Goal: Task Accomplishment & Management: Use online tool/utility

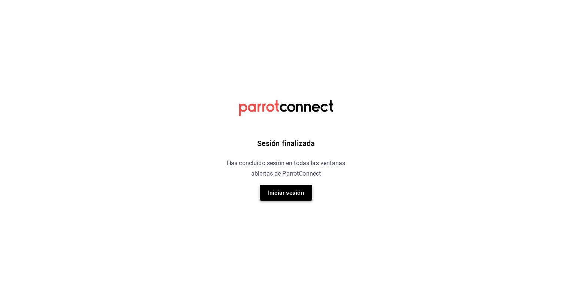
click at [286, 196] on button "Iniciar sesión" at bounding box center [286, 193] width 52 height 16
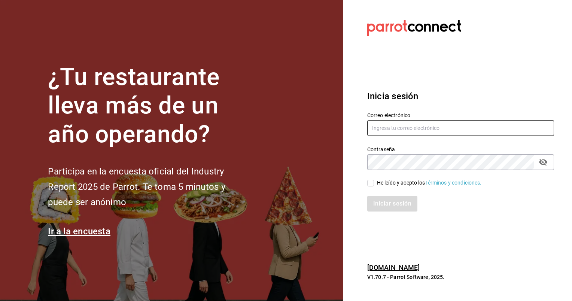
type input "animal.masaryk@grupocosteno.com"
click at [371, 181] on input "He leído y acepto los Términos y condiciones." at bounding box center [371, 183] width 7 height 7
checkbox input "true"
click at [378, 211] on button "Iniciar sesión" at bounding box center [393, 204] width 51 height 16
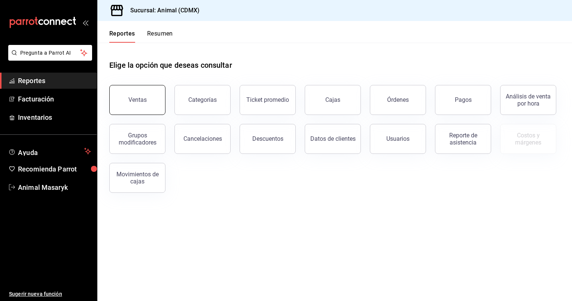
click at [136, 105] on button "Ventas" at bounding box center [137, 100] width 56 height 30
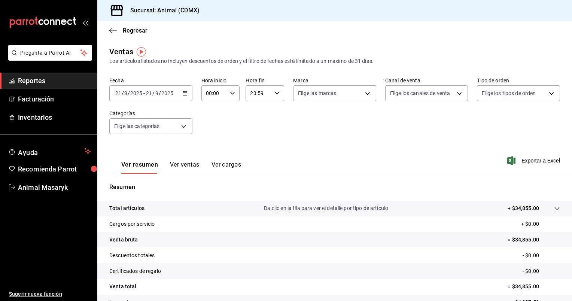
click at [183, 94] on icon "button" at bounding box center [184, 93] width 5 height 5
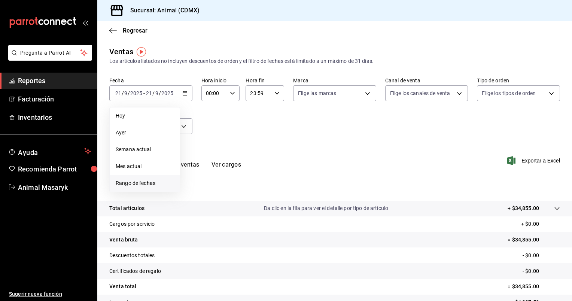
click at [136, 183] on span "Rango de fechas" at bounding box center [145, 183] width 58 height 8
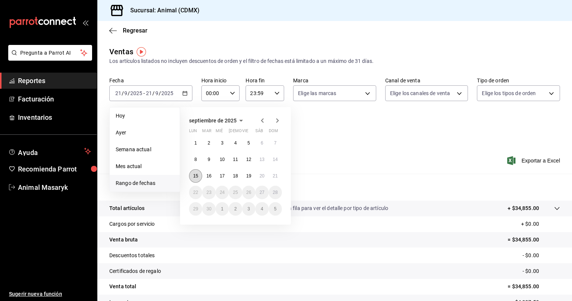
click at [199, 172] on button "15" at bounding box center [195, 175] width 13 height 13
click at [278, 179] on button "21" at bounding box center [275, 175] width 13 height 13
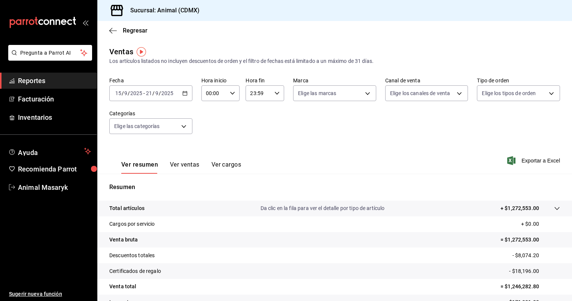
click at [234, 94] on div "00:00 Hora inicio" at bounding box center [221, 93] width 39 height 16
click at [210, 132] on span "05" at bounding box center [209, 130] width 7 height 6
type input "05:00"
click at [276, 94] on div at bounding box center [286, 150] width 572 height 301
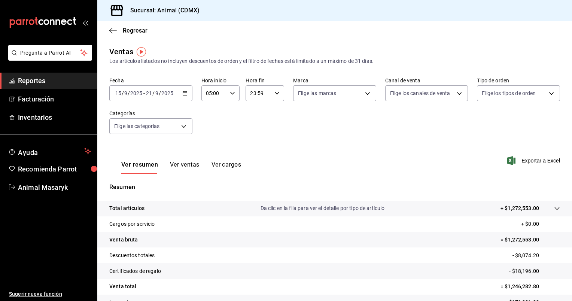
click at [276, 94] on icon "button" at bounding box center [277, 93] width 5 height 5
click at [254, 119] on span "05" at bounding box center [253, 120] width 7 height 6
click at [273, 113] on span "00" at bounding box center [272, 112] width 7 height 6
type input "05:00"
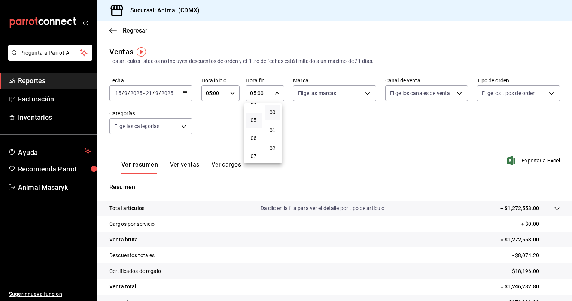
click at [363, 93] on div at bounding box center [286, 150] width 572 height 301
click at [363, 93] on body "Pregunta a Parrot AI Reportes Facturación Inventarios Ayuda Recomienda Parrot A…" at bounding box center [286, 150] width 572 height 301
click at [320, 128] on div "Ver todas" at bounding box center [315, 122] width 39 height 16
type input "cb0f6aec-1481-4e37-861c-bab9b3a65b14"
checkbox input "true"
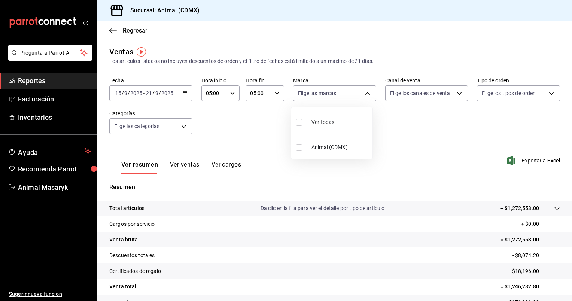
checkbox input "true"
click at [457, 91] on div at bounding box center [286, 150] width 572 height 301
click at [457, 91] on body "Pregunta a Parrot AI Reportes Facturación Inventarios Ayuda Recomienda Parrot A…" at bounding box center [286, 150] width 572 height 301
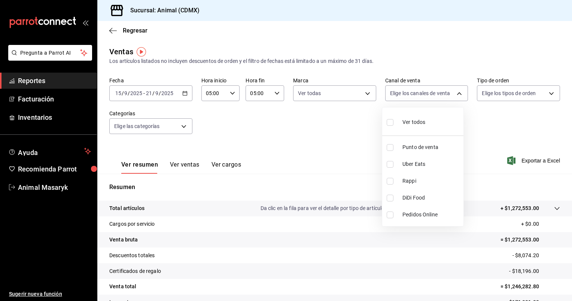
click at [408, 121] on span "Ver todos" at bounding box center [414, 122] width 23 height 8
type input "PARROT,UBER_EATS,RAPPI,DIDI_FOOD,ONLINE"
checkbox input "true"
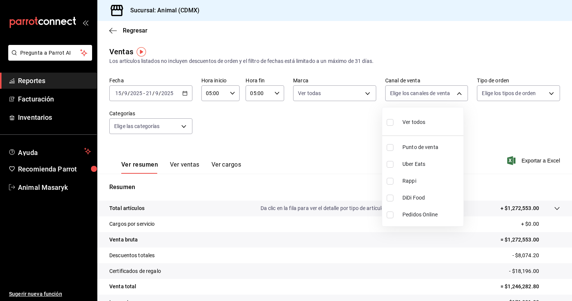
checkbox input "true"
click at [544, 93] on div at bounding box center [286, 150] width 572 height 301
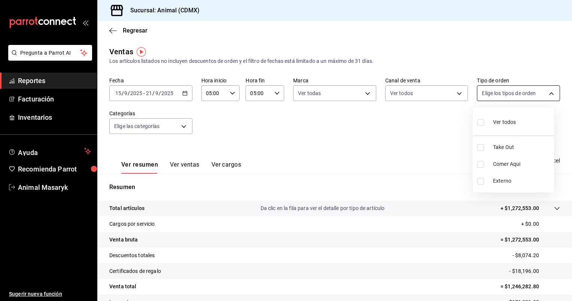
click at [547, 92] on body "Pregunta a Parrot AI Reportes Facturación Inventarios Ayuda Recomienda Parrot A…" at bounding box center [286, 150] width 572 height 301
click at [515, 117] on div "Ver todos" at bounding box center [497, 122] width 39 height 16
type input "ad44a823-99d3-4372-a913-4cf57f2a9ac0,b8ee5ff1-85c8-4a81-aa51-555e6c8ba0c6,EXTER…"
checkbox input "true"
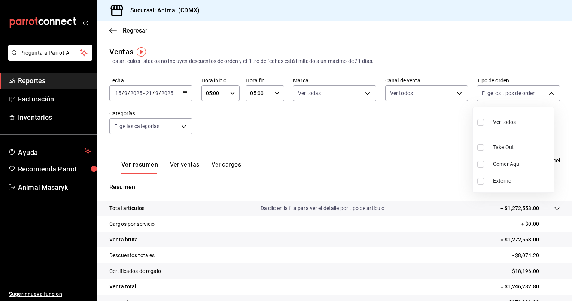
checkbox input "true"
click at [179, 130] on div at bounding box center [286, 150] width 572 height 301
click at [180, 129] on body "Pregunta a Parrot AI Reportes Facturación Inventarios Ayuda Recomienda Parrot A…" at bounding box center [286, 150] width 572 height 301
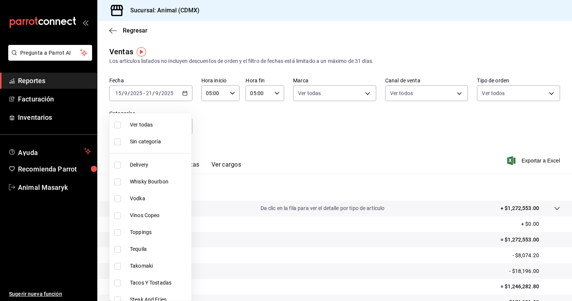
click at [168, 130] on li "Ver todas" at bounding box center [151, 125] width 82 height 17
type input "281688af-6220-48ae-86b9-ca5e6f63eb3e,2ffeebaa-176c-4024-95f8-553ffecca8da,37769…"
checkbox input "true"
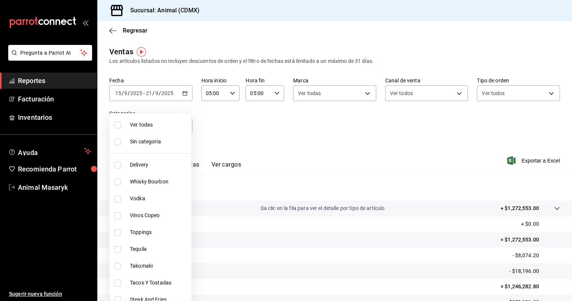
checkbox input "true"
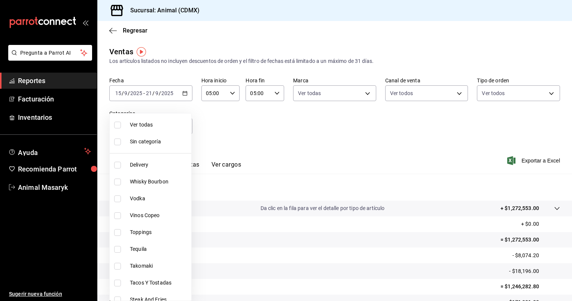
checkbox input "true"
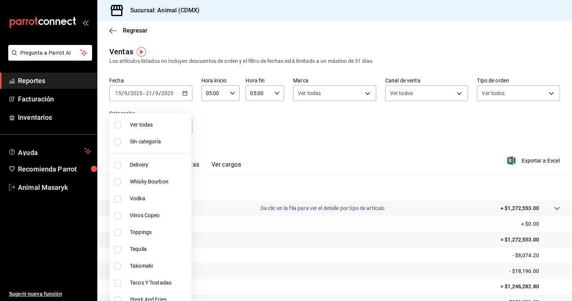
checkbox input "true"
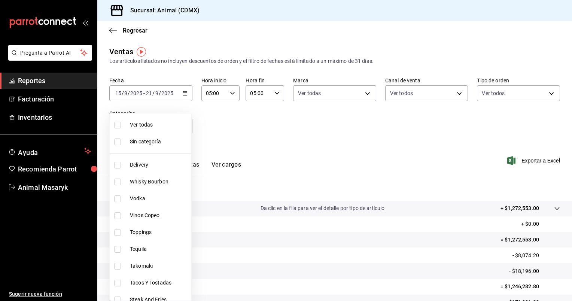
checkbox input "true"
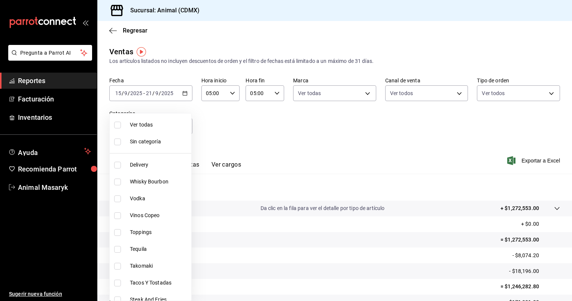
checkbox input "true"
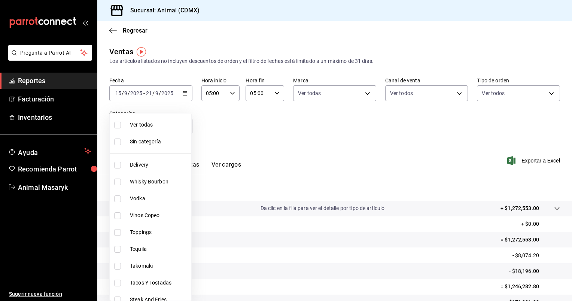
checkbox input "true"
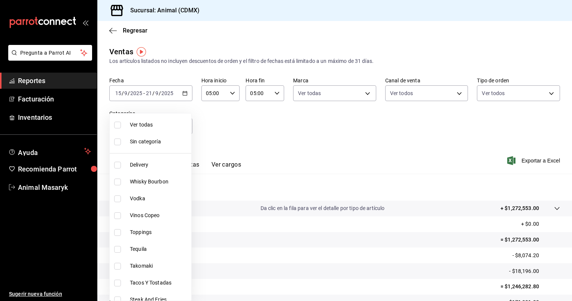
checkbox input "true"
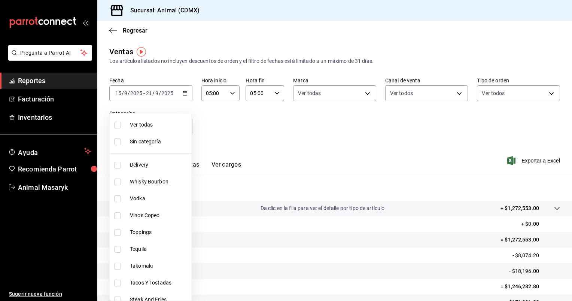
checkbox input "true"
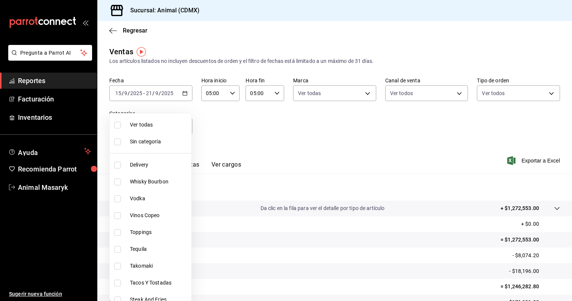
checkbox input "true"
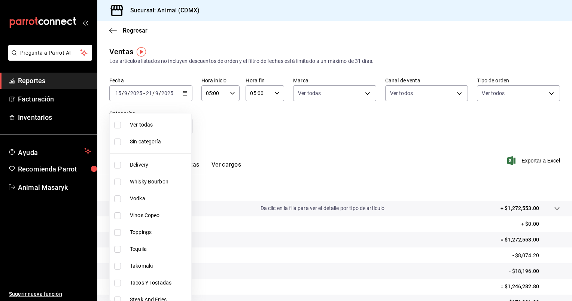
checkbox input "true"
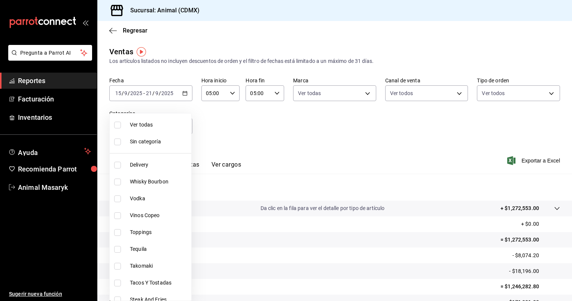
checkbox input "true"
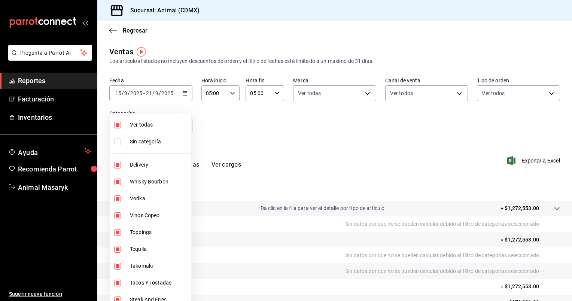
click at [449, 192] on div at bounding box center [286, 150] width 572 height 301
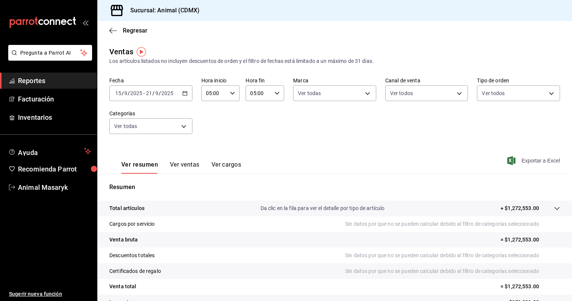
click at [539, 161] on span "Exportar a Excel" at bounding box center [534, 160] width 51 height 9
